Goal: Task Accomplishment & Management: Use online tool/utility

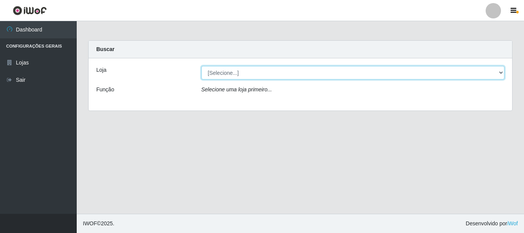
click at [221, 74] on select "[Selecione...] Nordestão - Alecrim" at bounding box center [352, 72] width 303 height 13
click at [201, 66] on select "[Selecione...] Nordestão - Alecrim" at bounding box center [352, 72] width 303 height 13
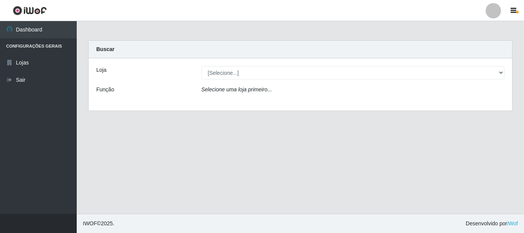
click at [227, 92] on icon "Selecione uma loja primeiro..." at bounding box center [236, 89] width 71 height 6
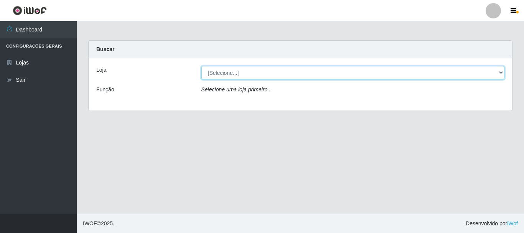
click at [233, 73] on select "[Selecione...] Nordestão - Alecrim" at bounding box center [352, 72] width 303 height 13
select select "453"
click at [201, 66] on select "[Selecione...] Nordestão - Alecrim" at bounding box center [352, 72] width 303 height 13
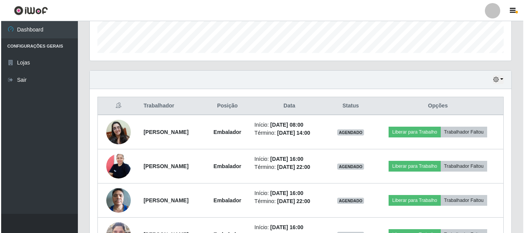
scroll to position [230, 0]
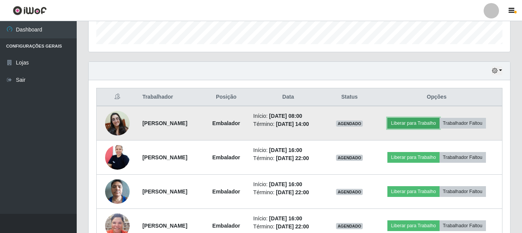
click at [415, 125] on button "Liberar para Trabalho" at bounding box center [413, 123] width 52 height 11
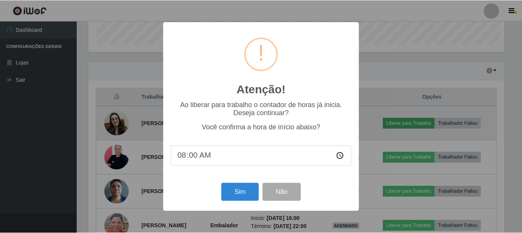
scroll to position [159, 418]
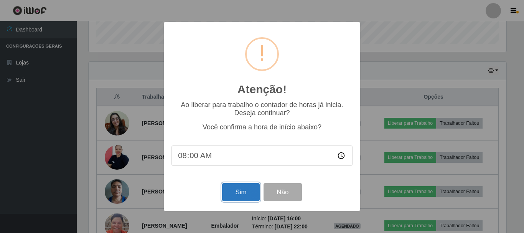
click at [236, 193] on button "Sim" at bounding box center [240, 192] width 37 height 18
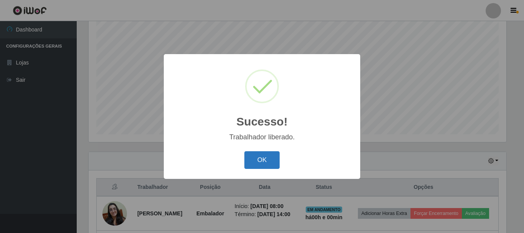
click at [269, 163] on button "OK" at bounding box center [262, 160] width 36 height 18
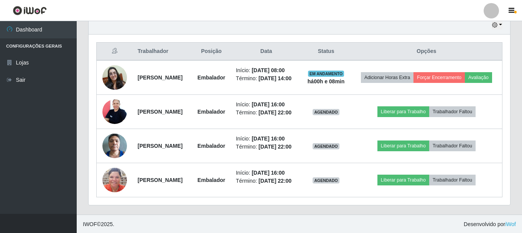
scroll to position [217, 0]
